Goal: Transaction & Acquisition: Purchase product/service

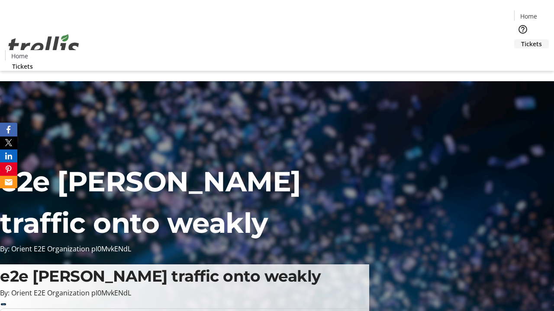
click at [521, 39] on span "Tickets" at bounding box center [531, 43] width 21 height 9
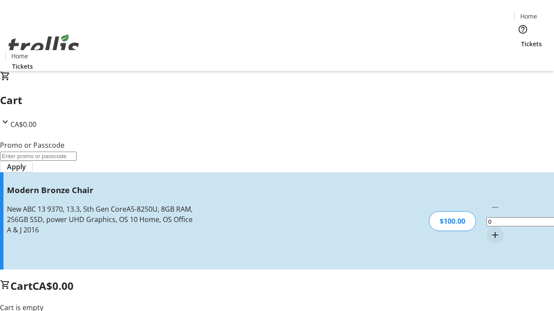
click at [490, 230] on mat-icon "Increment by one" at bounding box center [495, 235] width 10 height 10
type input "1"
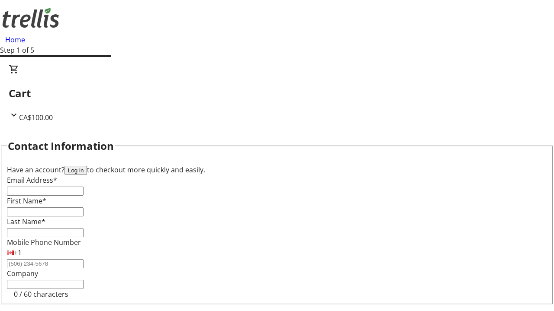
type input "FREE"
type input "[PERSON_NAME][EMAIL_ADDRESS][DOMAIN_NAME]"
type input "[PERSON_NAME]"
